Goal: Obtain resource: Obtain resource

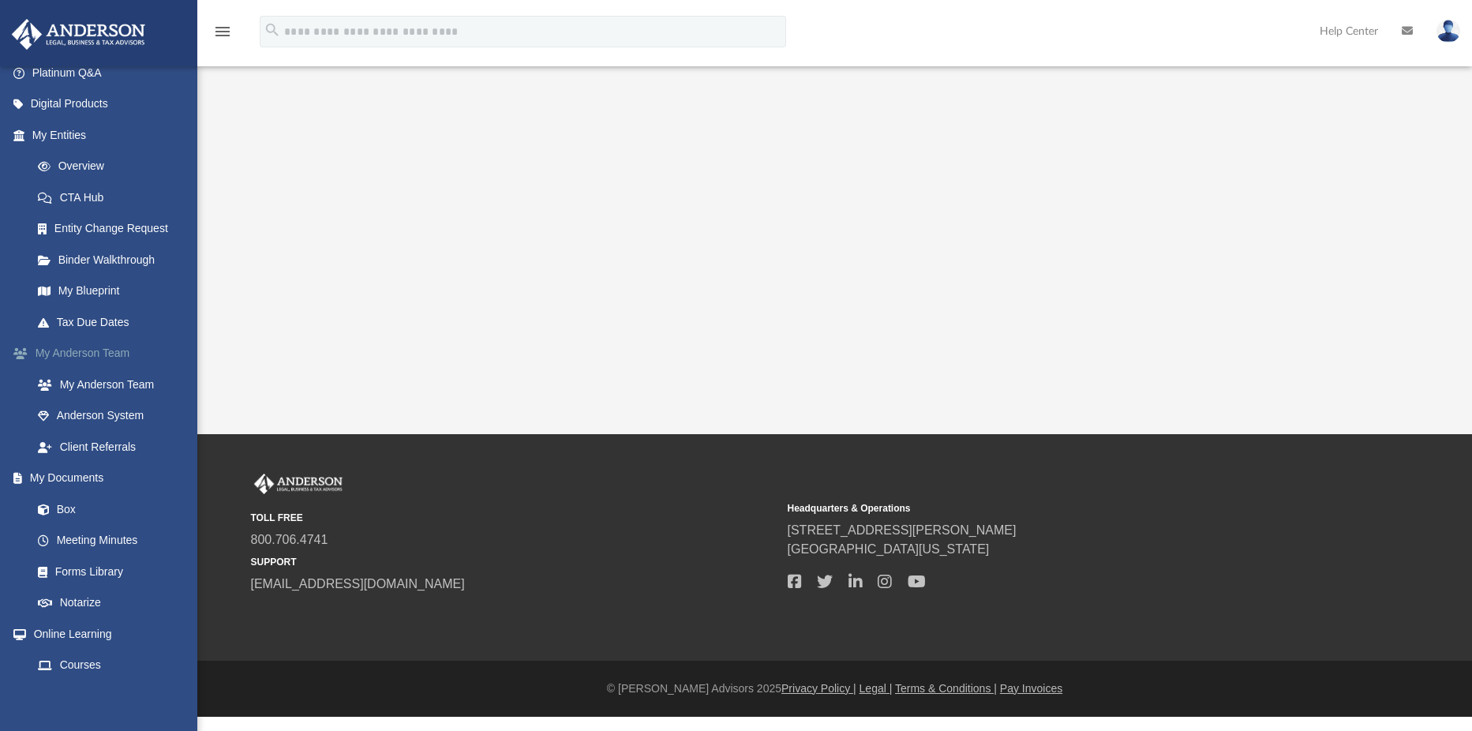
scroll to position [158, 0]
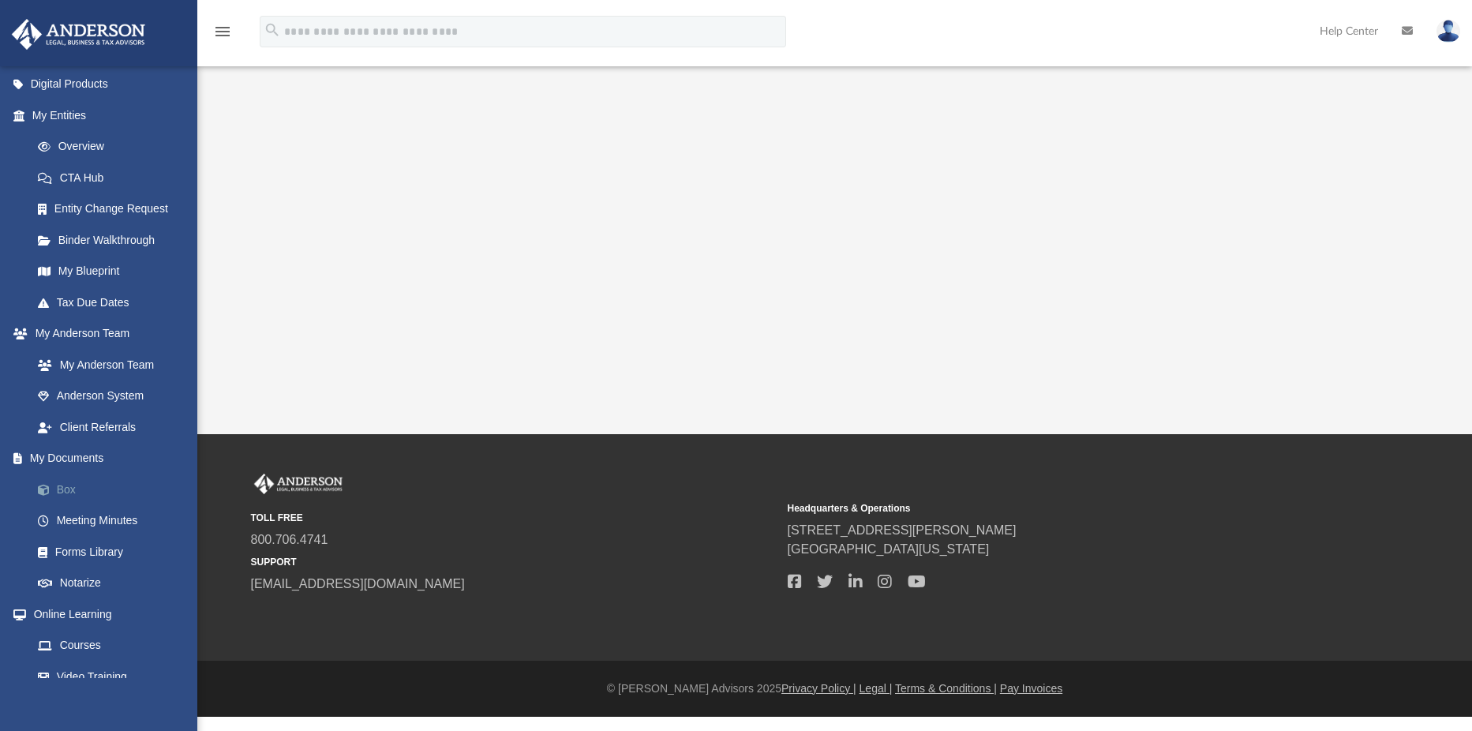
click at [78, 487] on link "Box" at bounding box center [109, 490] width 175 height 32
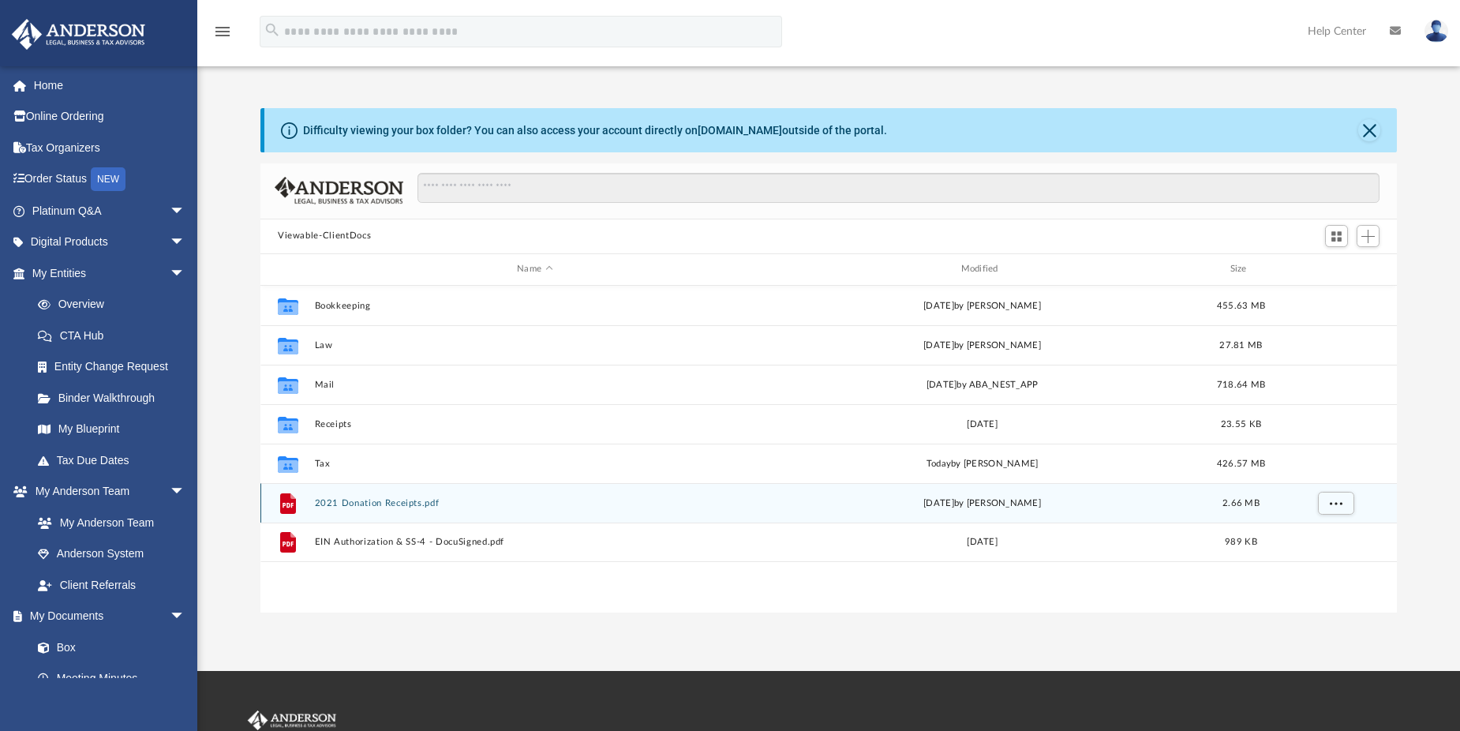
scroll to position [347, 1125]
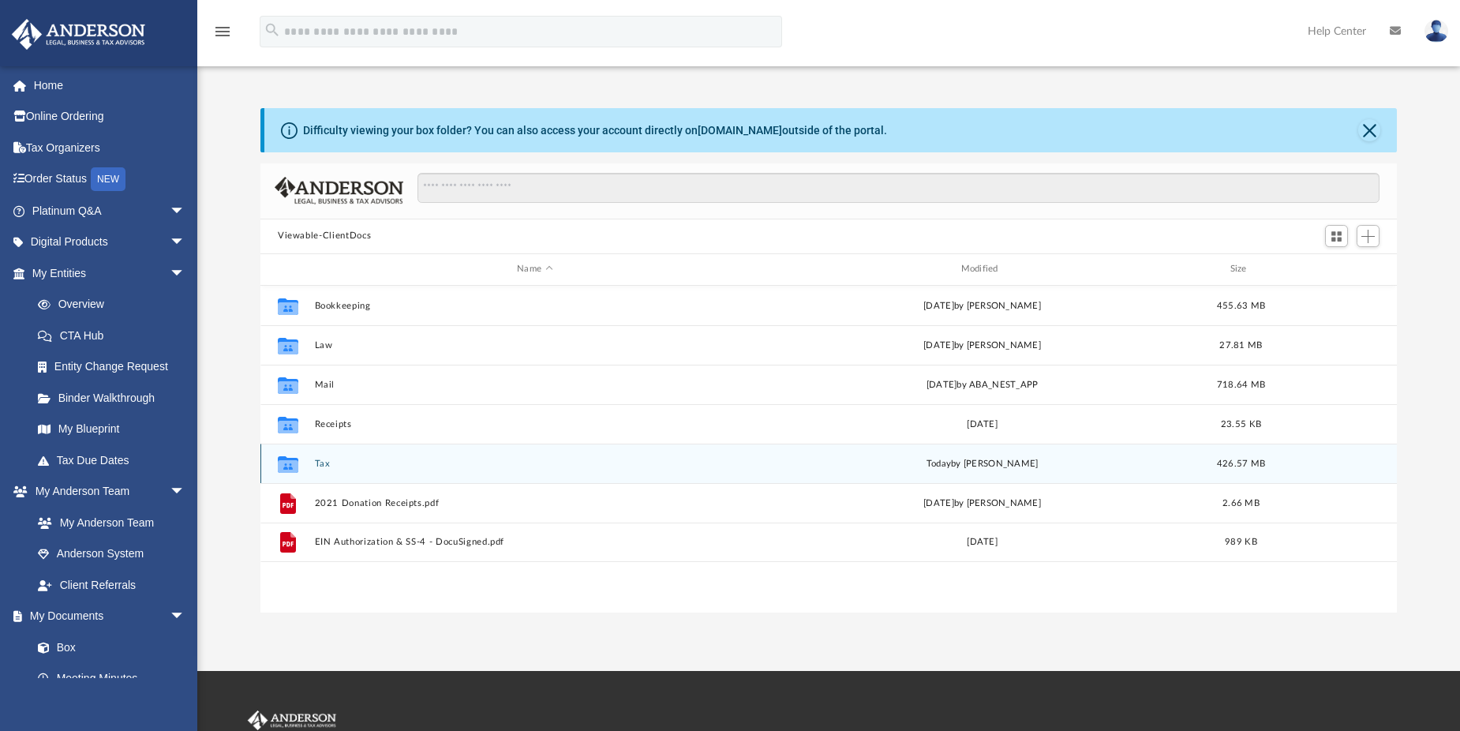
click at [322, 464] on button "Tax" at bounding box center [535, 463] width 440 height 10
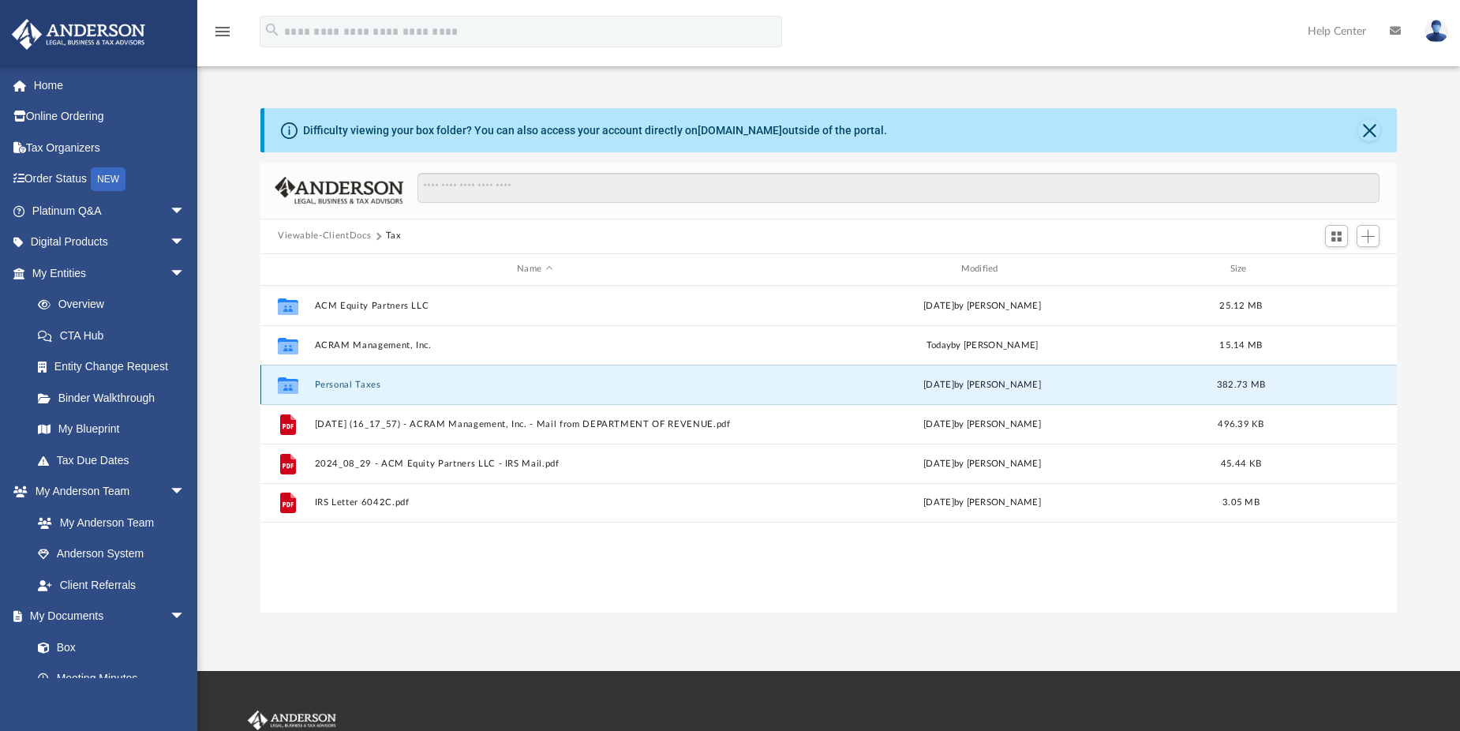
click at [342, 380] on button "Personal Taxes" at bounding box center [535, 384] width 440 height 10
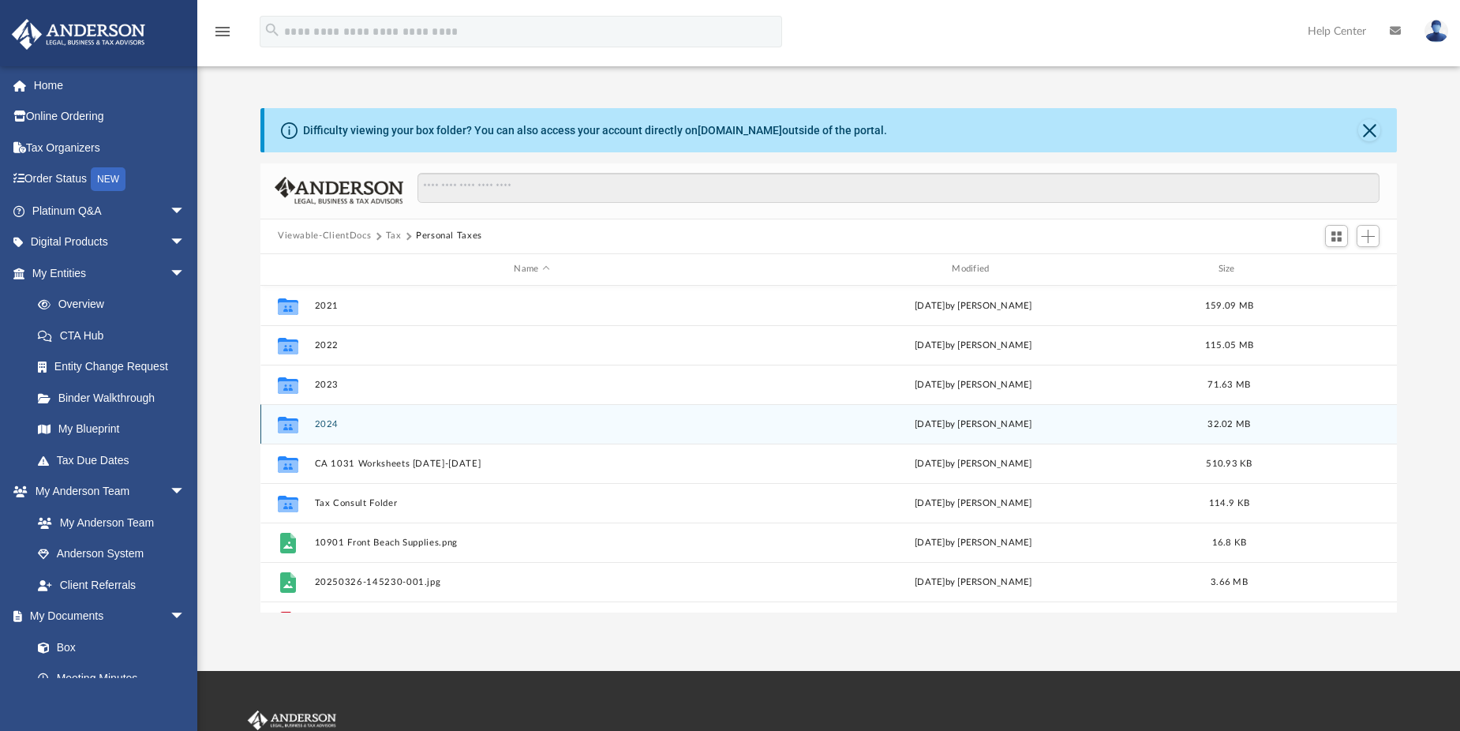
click at [326, 425] on button "2024" at bounding box center [532, 423] width 435 height 10
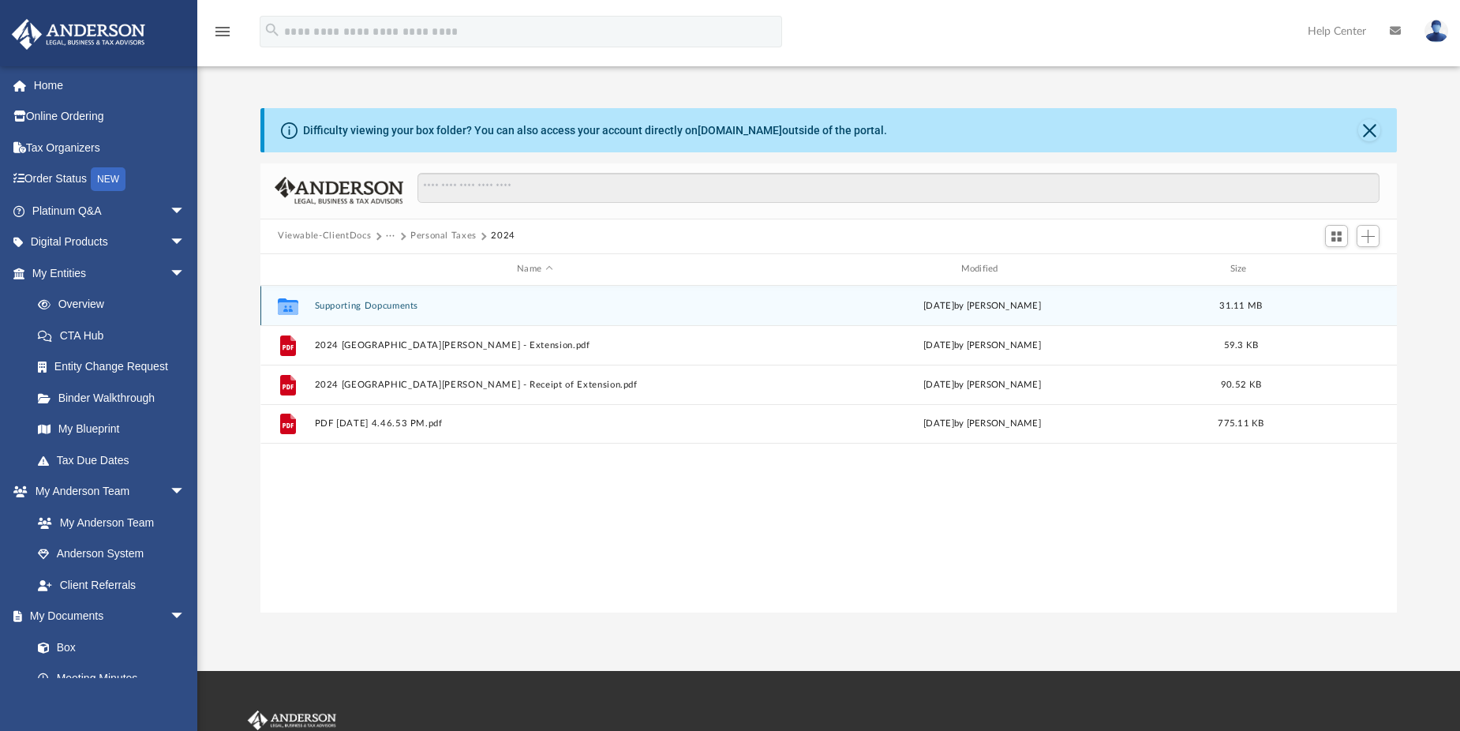
click at [383, 302] on button "Supporting Dopcuments" at bounding box center [535, 305] width 440 height 10
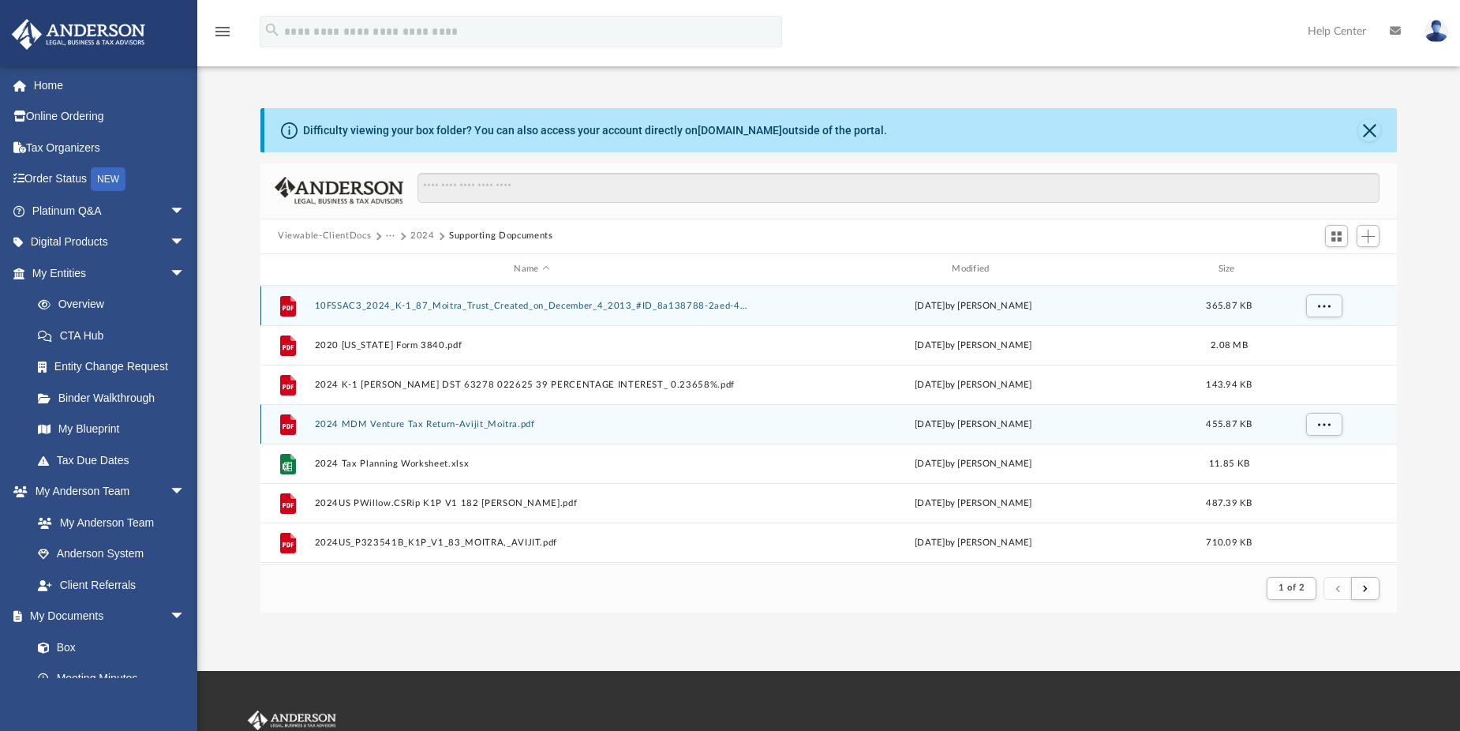
scroll to position [298, 1125]
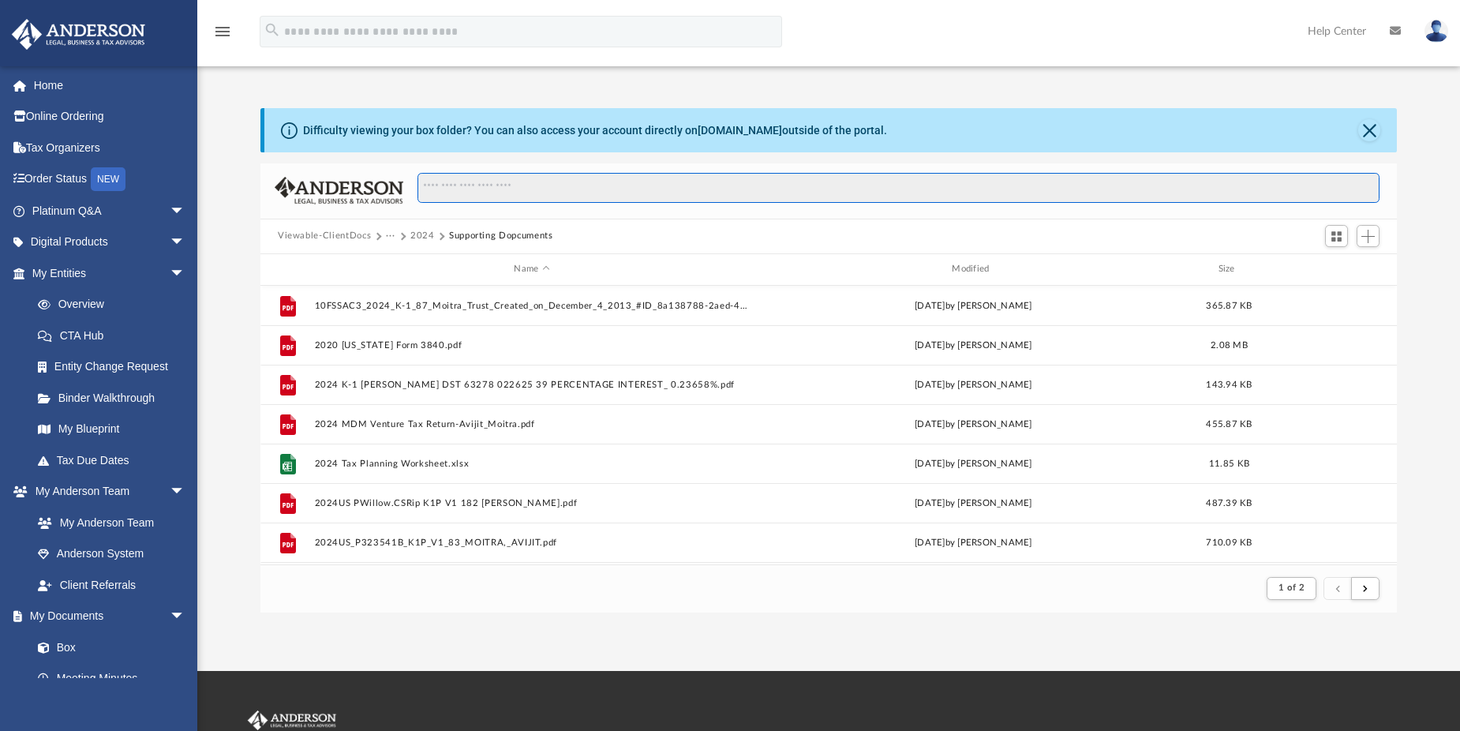
click at [545, 187] on input "Search files and folders" at bounding box center [899, 188] width 962 height 30
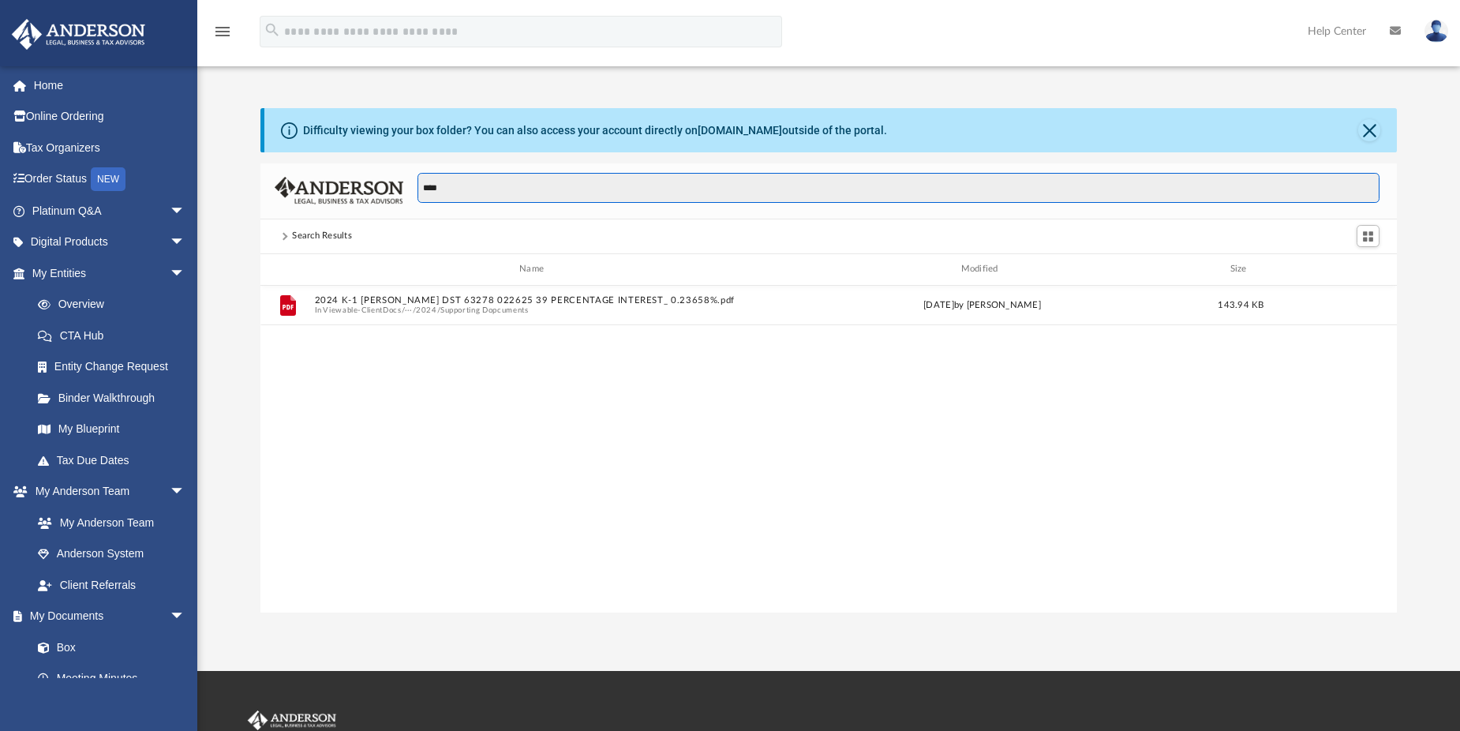
scroll to position [347, 1125]
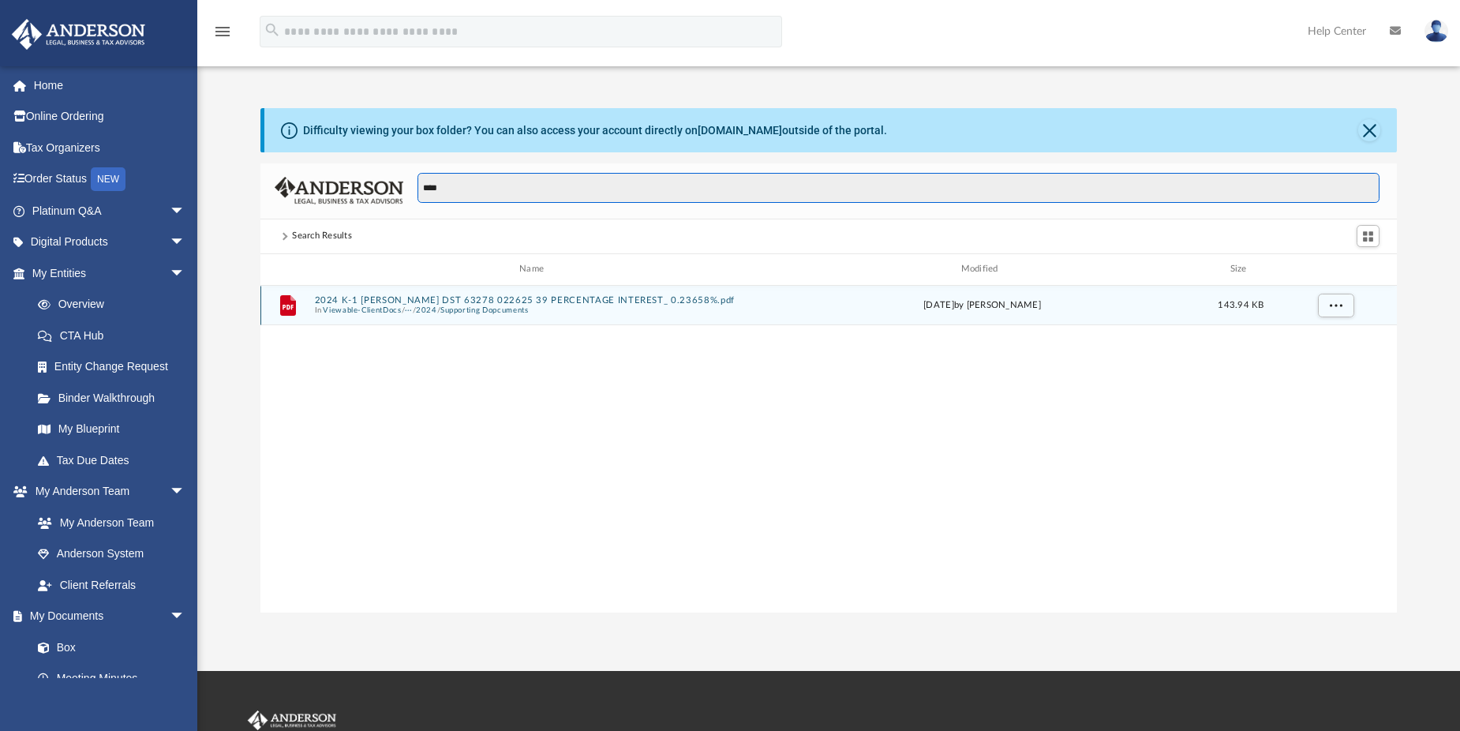
type input "****"
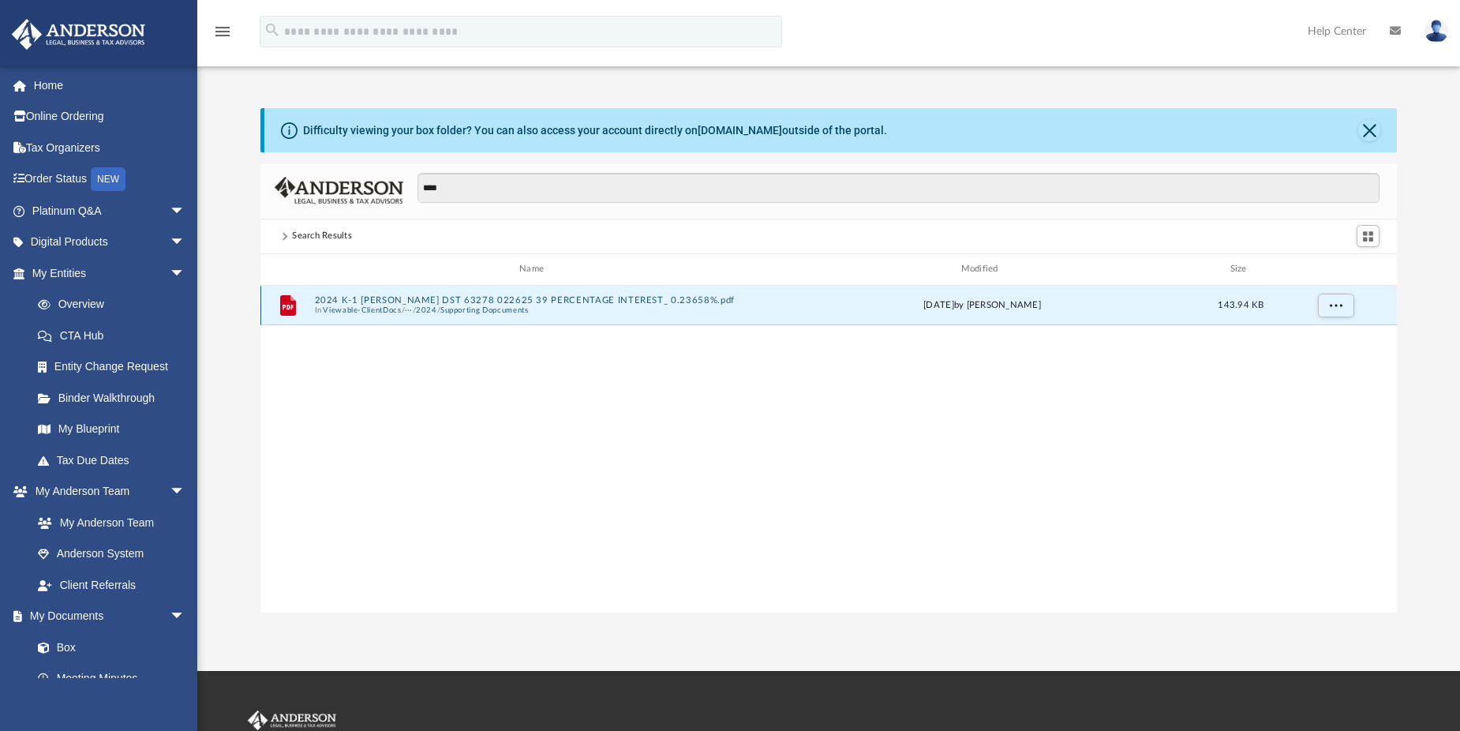
click at [461, 302] on button "2024 K-1 NB Buckingham DST 63278 022625 39 PERCENTAGE INTEREST_ 0.23658%.pdf" at bounding box center [535, 299] width 440 height 10
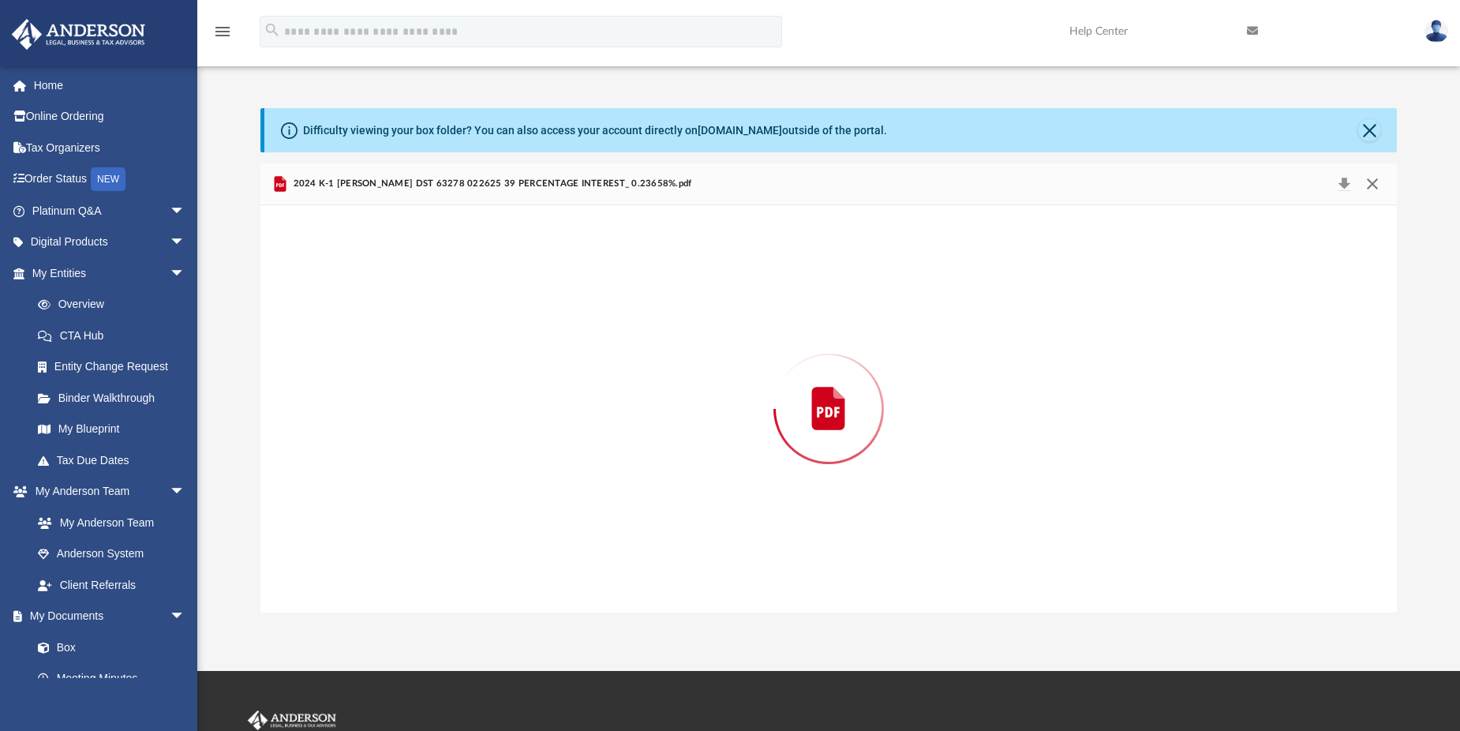
click at [1373, 180] on button "Close" at bounding box center [1372, 184] width 28 height 22
click at [1373, 180] on input "****" at bounding box center [899, 188] width 962 height 30
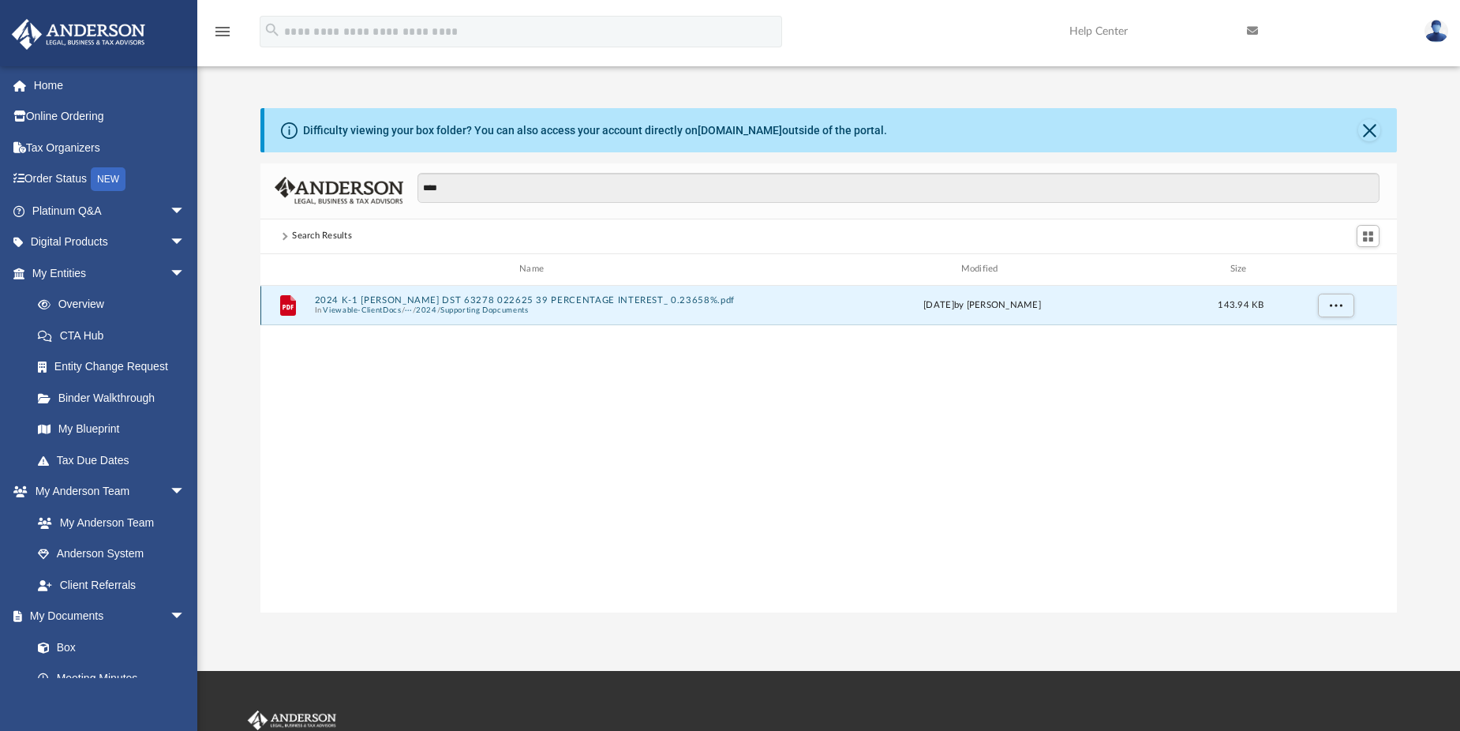
click at [363, 299] on button "2024 K-1 NB Buckingham DST 63278 022625 39 PERCENTAGE INTEREST_ 0.23658%.pdf" at bounding box center [535, 299] width 440 height 10
